Goal: Information Seeking & Learning: Learn about a topic

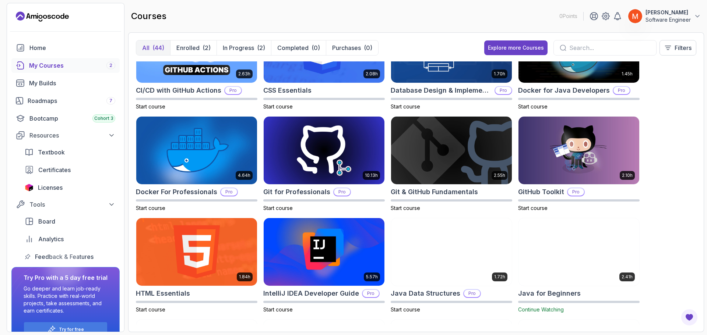
scroll to position [368, 0]
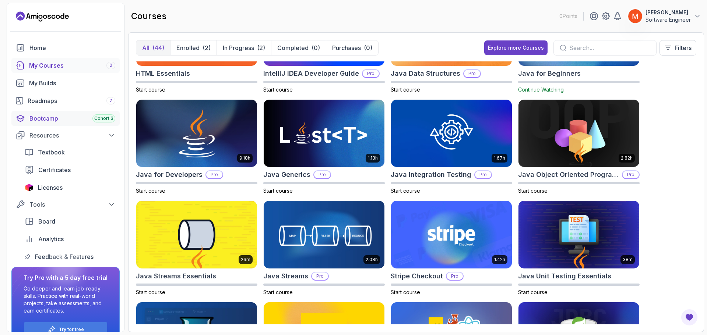
click at [84, 122] on div "Bootcamp Cohort 3" at bounding box center [72, 118] width 86 height 9
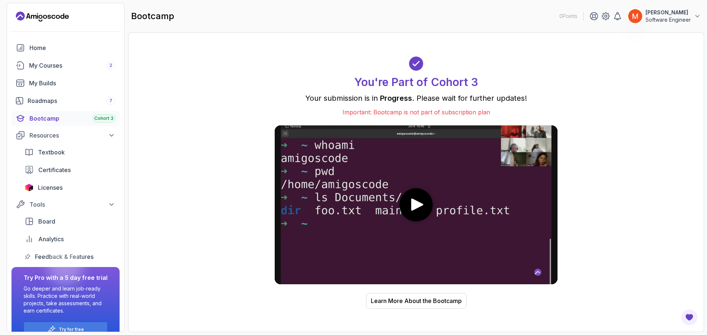
click at [149, 138] on div "You're Part of Cohort 3 Your submission is in Progress . Please wait for furthe…" at bounding box center [416, 182] width 560 height 285
click at [148, 138] on div "You're Part of Cohort 3 Your submission is in Progress . Please wait for furthe…" at bounding box center [416, 182] width 560 height 285
click at [38, 45] on div "Home" at bounding box center [72, 47] width 86 height 9
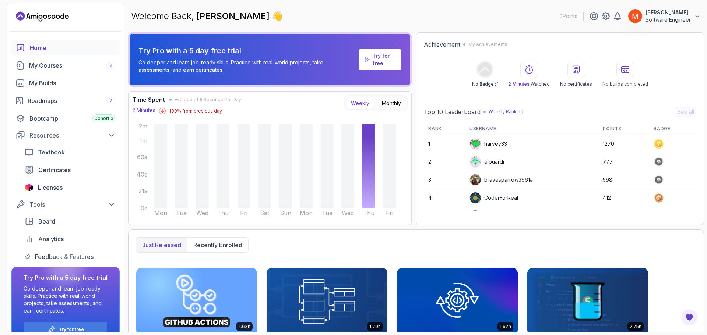
click at [560, 152] on td "harvey33" at bounding box center [531, 144] width 133 height 18
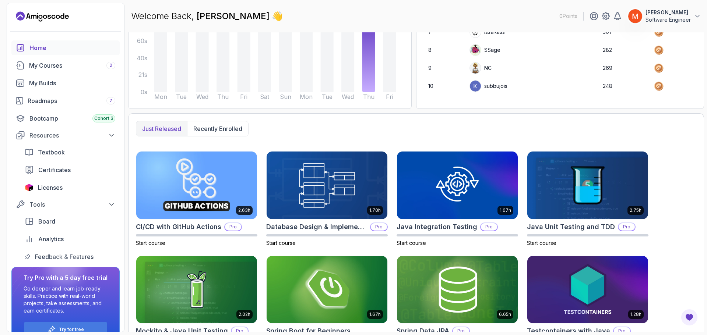
scroll to position [118, 0]
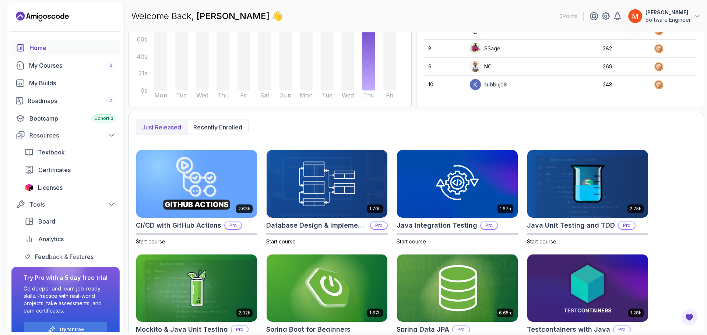
click at [692, 175] on div "2.63h CI/CD with GitHub Actions Pro Start course 1.70h Database Design & Implem…" at bounding box center [416, 250] width 560 height 200
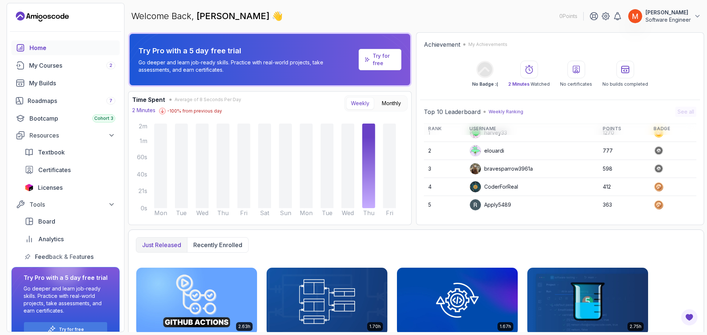
scroll to position [0, 0]
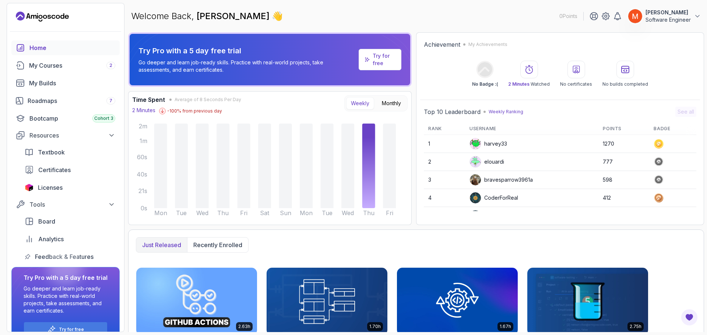
click at [399, 95] on div "Time Spent Average of 8 Seconds Per Day 2 Minutes -100 % from previous day Week…" at bounding box center [269, 158] width 283 height 134
click at [394, 100] on button "Monthly" at bounding box center [391, 103] width 29 height 13
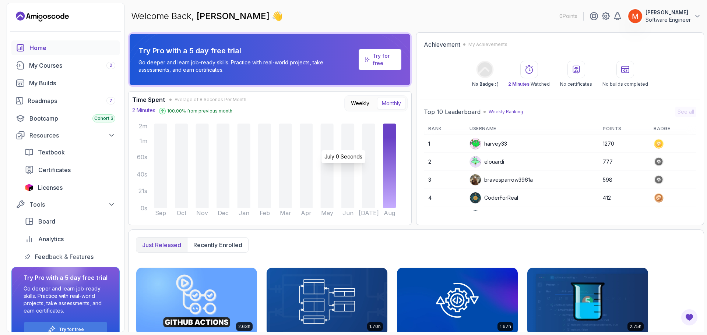
click at [367, 146] on icon at bounding box center [368, 166] width 13 height 85
click at [356, 103] on button "Weekly" at bounding box center [360, 103] width 28 height 13
click at [393, 97] on button "Monthly" at bounding box center [391, 103] width 29 height 13
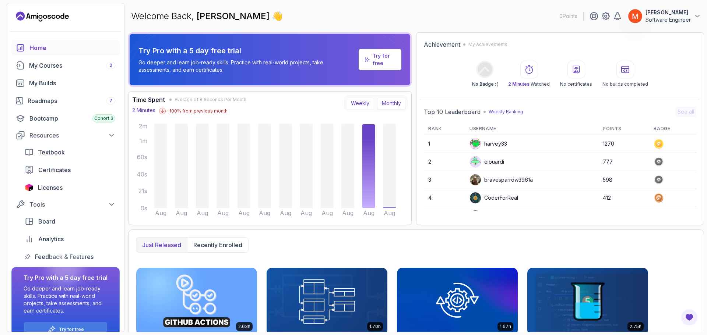
click at [368, 101] on button "Weekly" at bounding box center [360, 103] width 28 height 13
